Goal: Task Accomplishment & Management: Use online tool/utility

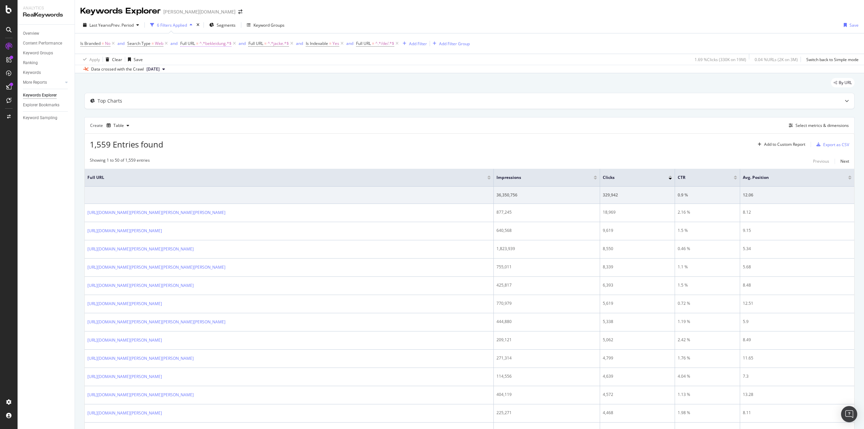
click at [209, 43] on span "^.*bekleidung.*$" at bounding box center [216, 43] width 32 height 9
click at [225, 71] on input "bekleidung" at bounding box center [219, 71] width 64 height 11
click at [225, 72] on input "bekleidung" at bounding box center [219, 71] width 64 height 11
type input "bekleidung-jacken"
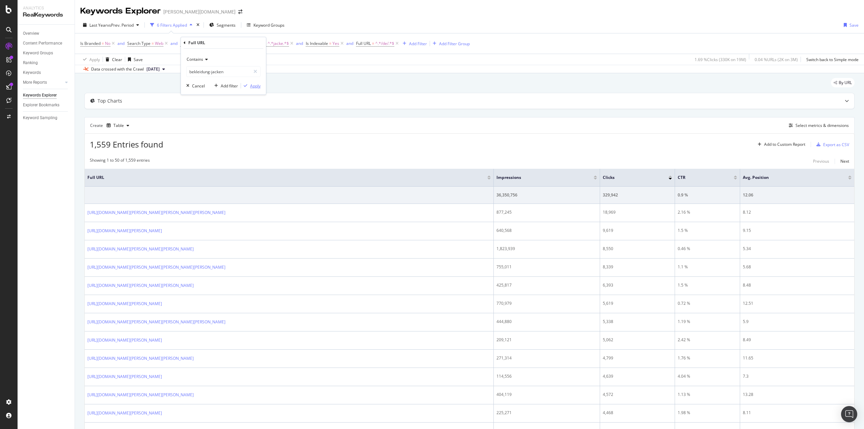
click at [250, 85] on div "Apply" at bounding box center [255, 86] width 10 height 6
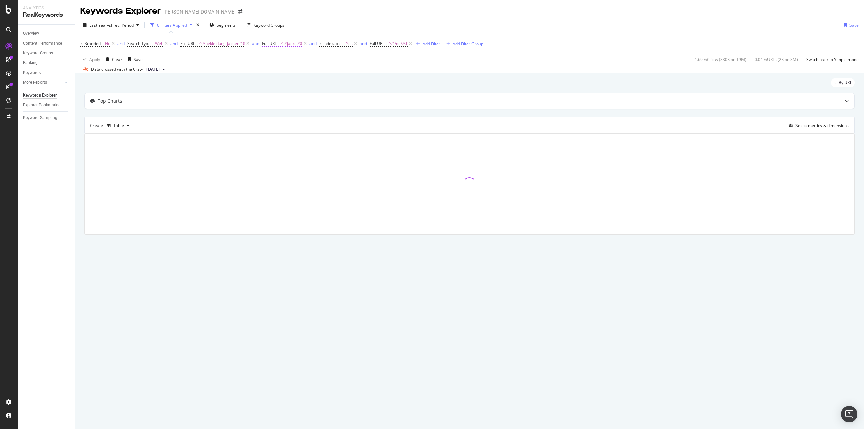
click at [292, 44] on span "^.*jacke.*$" at bounding box center [291, 43] width 21 height 9
click at [292, 71] on input "jacke" at bounding box center [301, 71] width 64 height 11
type input "/marken"
click at [296, 71] on input "/marken" at bounding box center [301, 71] width 64 height 11
click at [296, 72] on input "/marken" at bounding box center [301, 71] width 64 height 11
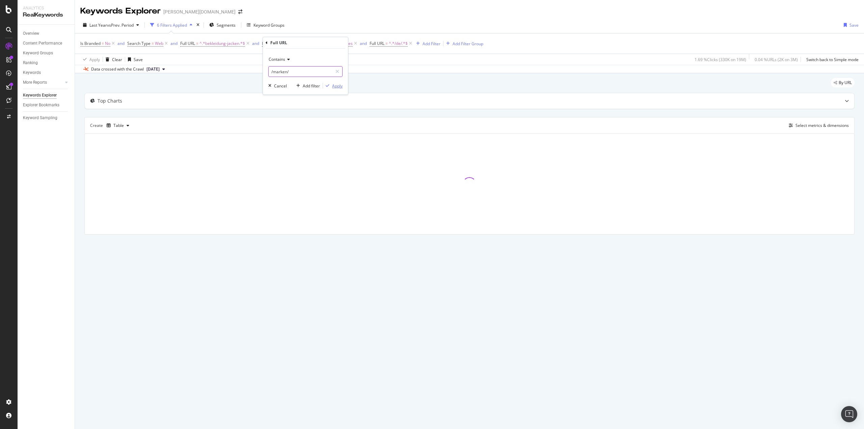
type input "/marken/"
click at [330, 82] on button "Apply" at bounding box center [333, 85] width 20 height 7
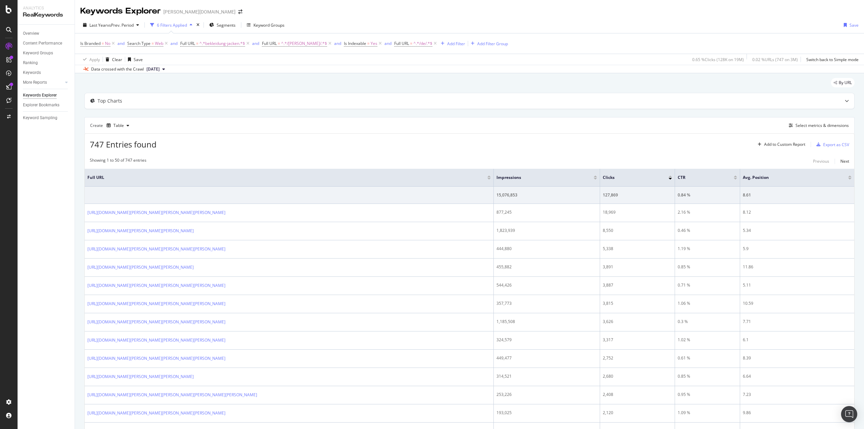
click at [257, 84] on div "By URL" at bounding box center [469, 85] width 770 height 15
click at [377, 44] on icon at bounding box center [380, 43] width 6 height 7
click at [829, 146] on div "Export as CSV" at bounding box center [836, 145] width 26 height 6
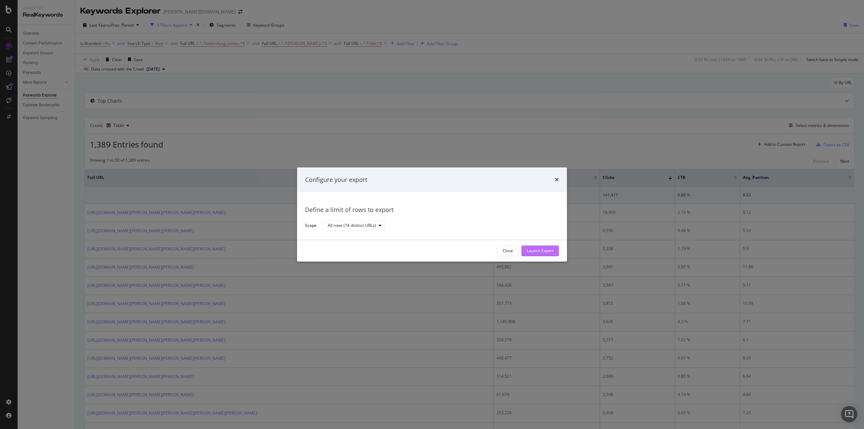
click at [539, 248] on div "Launch Export" at bounding box center [540, 251] width 27 height 6
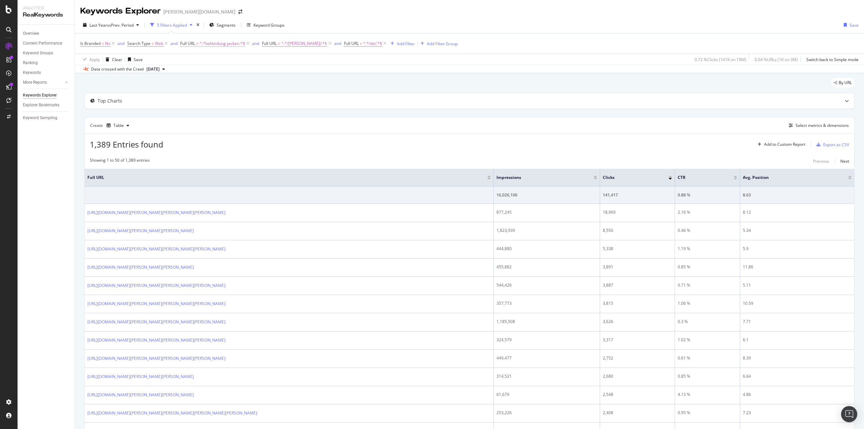
click at [220, 43] on span "^.*bekleidung-jacken.*$" at bounding box center [223, 43] width 46 height 9
click at [215, 69] on input "bekleidung-jacken" at bounding box center [219, 71] width 64 height 11
click at [216, 71] on input "bekleidung-jacken" at bounding box center [219, 71] width 64 height 11
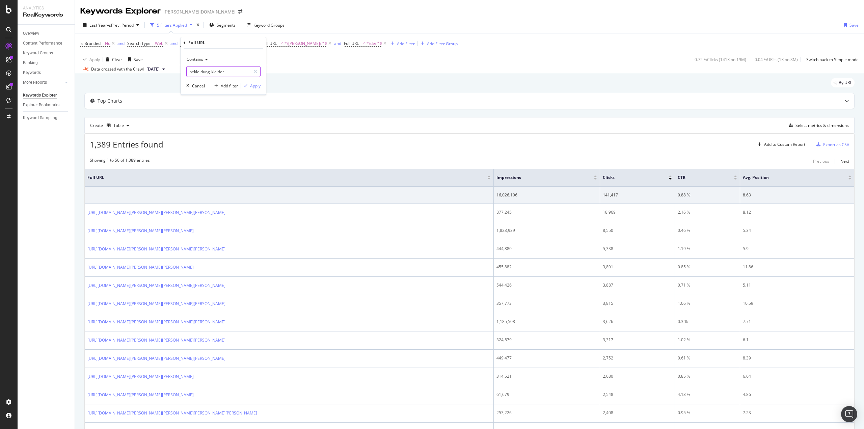
type input "bekleidung-kleider"
click at [253, 86] on div "Apply" at bounding box center [255, 86] width 10 height 6
click at [398, 44] on div "Add Filter" at bounding box center [407, 44] width 18 height 6
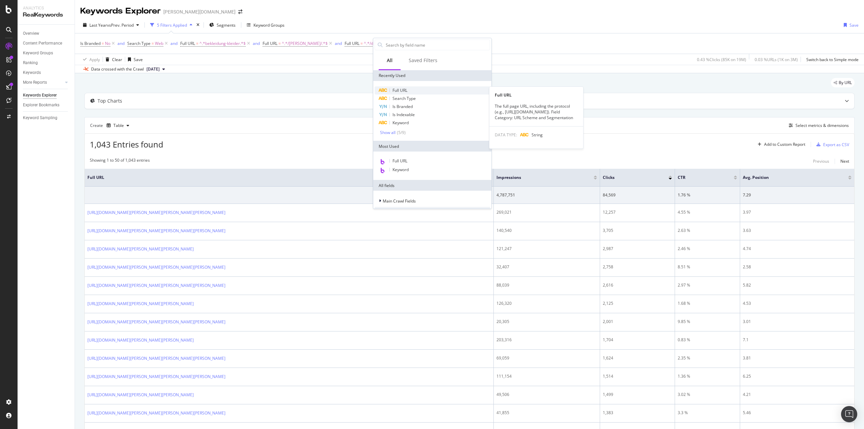
click at [416, 93] on div "Full URL" at bounding box center [432, 90] width 115 height 8
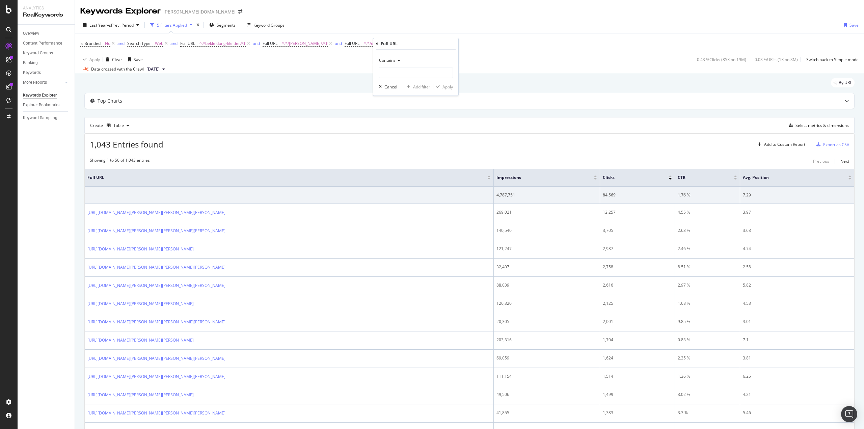
click at [397, 61] on icon at bounding box center [398, 60] width 5 height 4
click at [408, 134] on span "Doesn't contain" at bounding box center [396, 136] width 29 height 6
click at [401, 72] on input "text" at bounding box center [416, 72] width 74 height 11
type input "dirndl"
click at [445, 90] on button "Apply" at bounding box center [444, 86] width 20 height 7
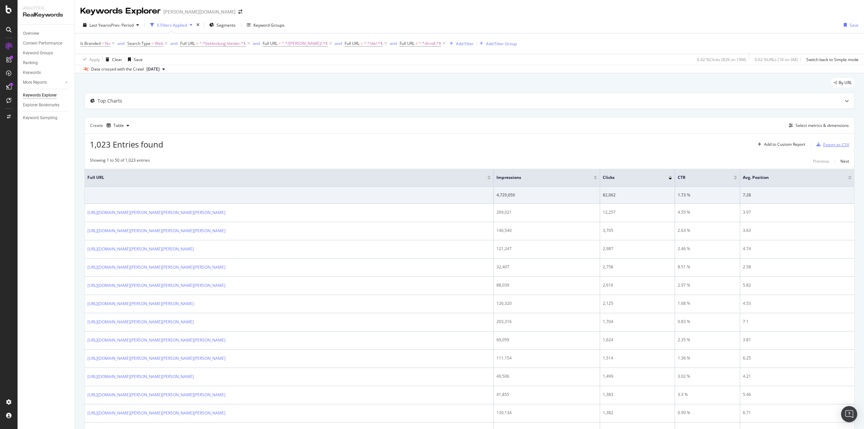
click at [831, 147] on div "Export as CSV" at bounding box center [836, 145] width 26 height 6
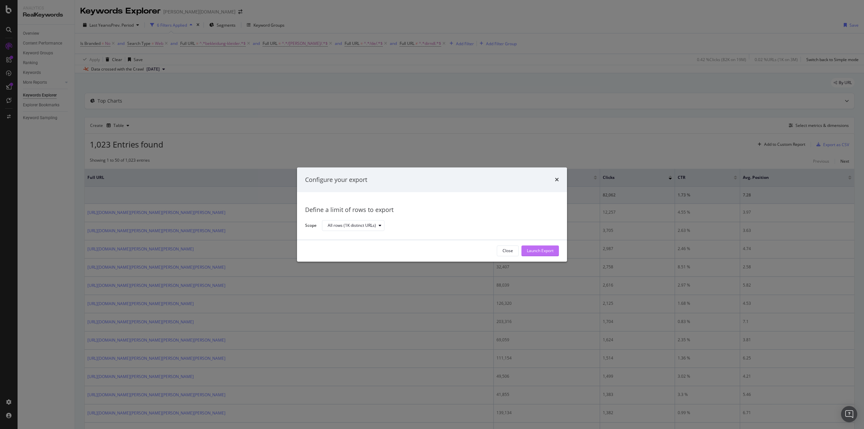
click at [548, 248] on div "Launch Export" at bounding box center [540, 251] width 27 height 6
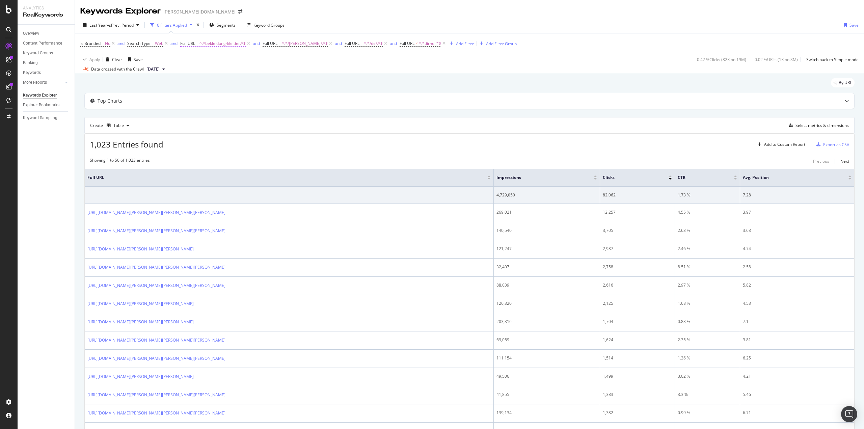
click at [231, 44] on span "^.*bekleidung-kleider.*$" at bounding box center [223, 43] width 46 height 9
click at [217, 71] on input "bekleidung-kleider" at bounding box center [219, 71] width 64 height 11
click at [223, 73] on input "bekleidung-kleider" at bounding box center [219, 71] width 64 height 11
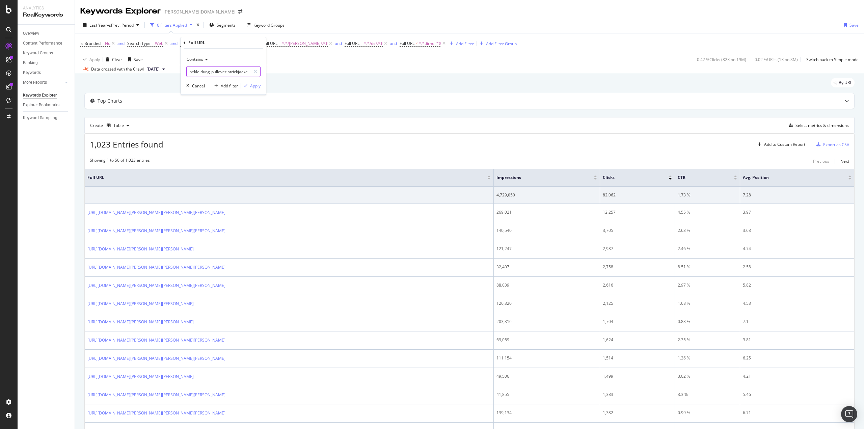
type input "bekleidung-pullover-strickjacke"
click at [256, 88] on div "Apply" at bounding box center [255, 86] width 10 height 6
click at [829, 147] on div "Export as CSV" at bounding box center [836, 145] width 26 height 6
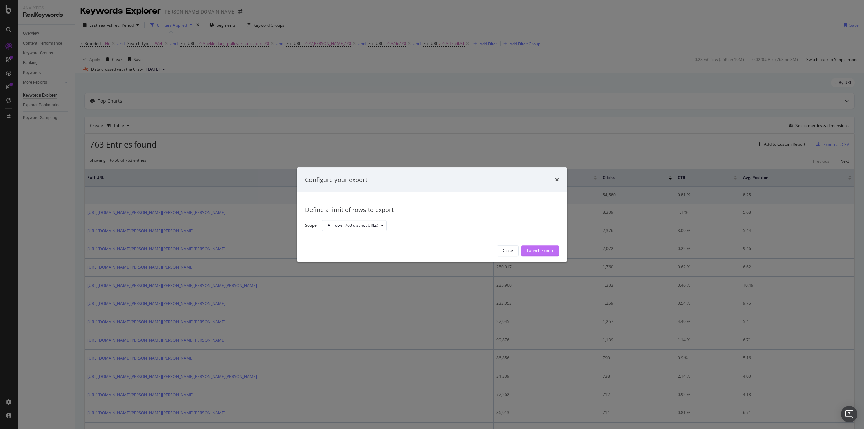
click at [553, 250] on div "Launch Export" at bounding box center [540, 251] width 27 height 6
